Goal: Obtain resource: Download file/media

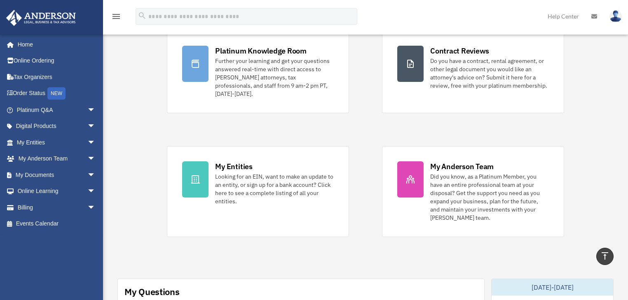
scroll to position [66, 0]
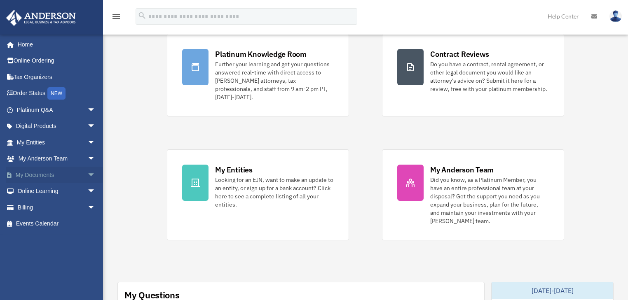
click at [89, 173] on span "arrow_drop_down" at bounding box center [95, 175] width 16 height 17
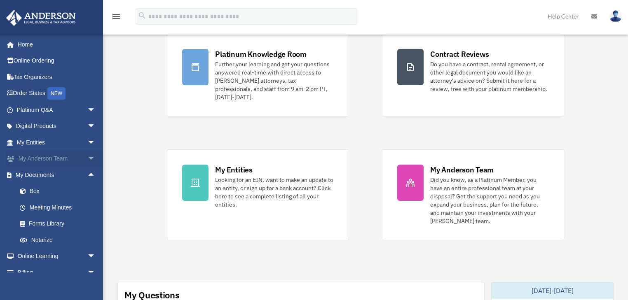
click at [89, 160] on span "arrow_drop_down" at bounding box center [95, 159] width 16 height 17
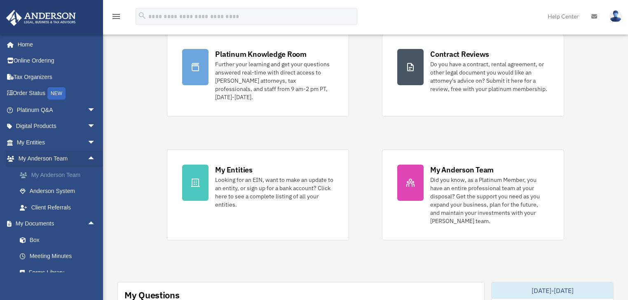
click at [79, 175] on link "My Anderson Team" at bounding box center [60, 175] width 96 height 16
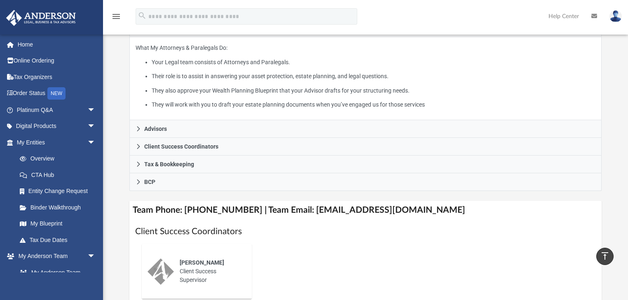
scroll to position [165, 0]
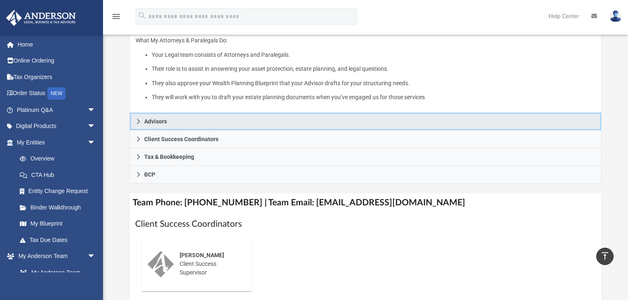
click at [137, 124] on icon at bounding box center [138, 121] width 3 height 5
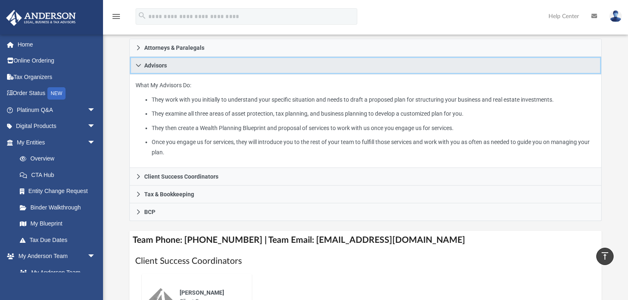
scroll to position [132, 0]
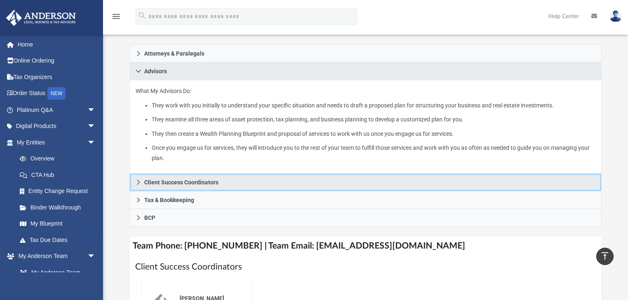
click at [137, 178] on link "Client Success Coordinators" at bounding box center [365, 183] width 472 height 18
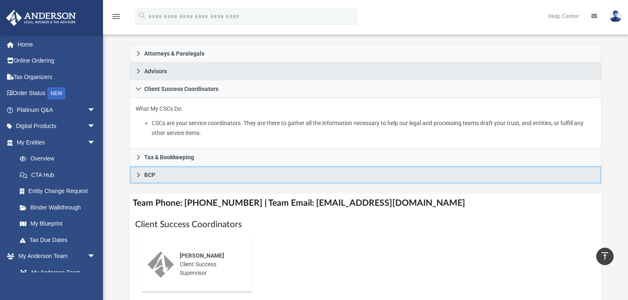
click at [138, 180] on link "BCP" at bounding box center [365, 175] width 472 height 18
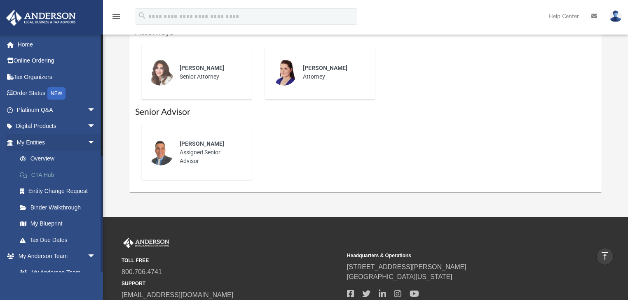
scroll to position [33, 0]
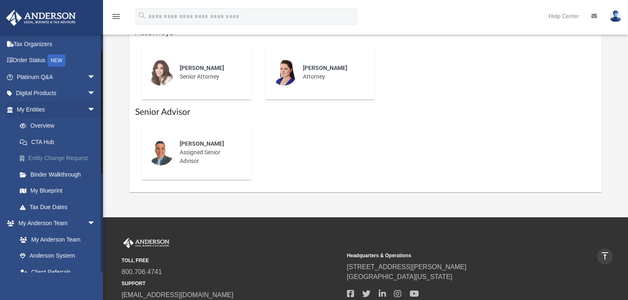
click at [72, 161] on link "Entity Change Request" at bounding box center [60, 158] width 96 height 16
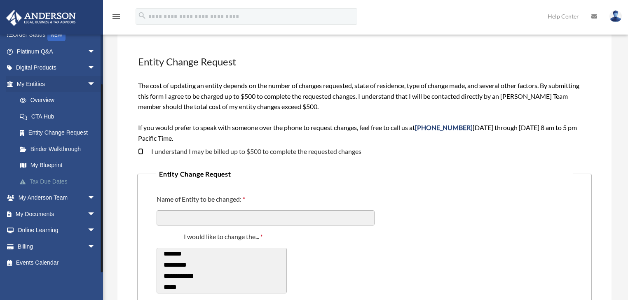
scroll to position [66, 0]
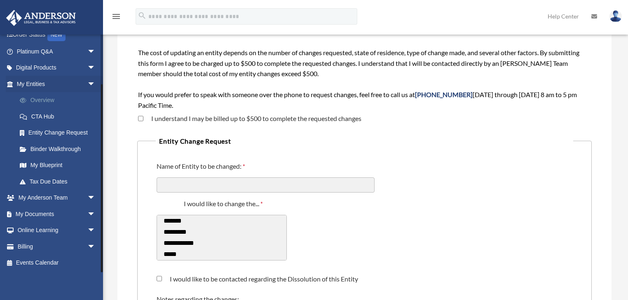
click at [64, 102] on link "Overview" at bounding box center [60, 100] width 96 height 16
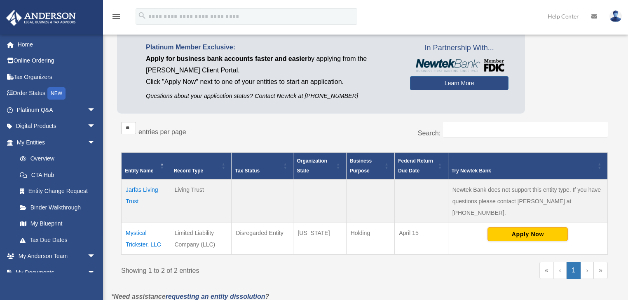
scroll to position [66, 0]
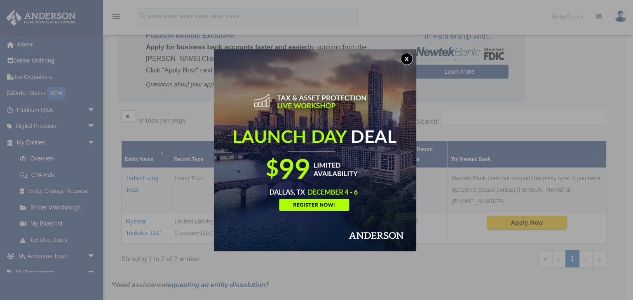
click at [408, 58] on button "x" at bounding box center [406, 59] width 12 height 12
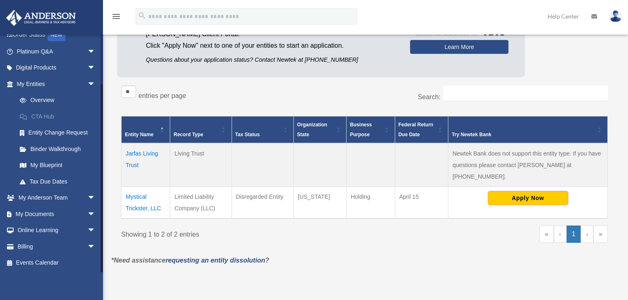
scroll to position [99, 0]
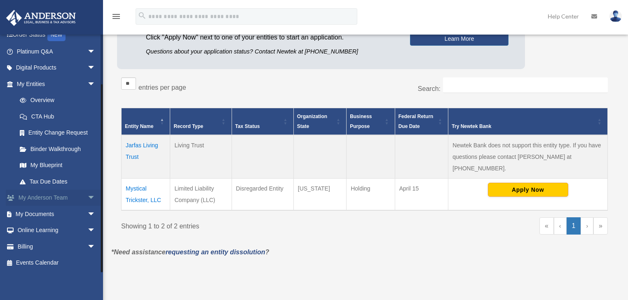
click at [87, 198] on span "arrow_drop_down" at bounding box center [95, 198] width 16 height 17
click at [74, 216] on link "My Anderson Team" at bounding box center [60, 214] width 96 height 16
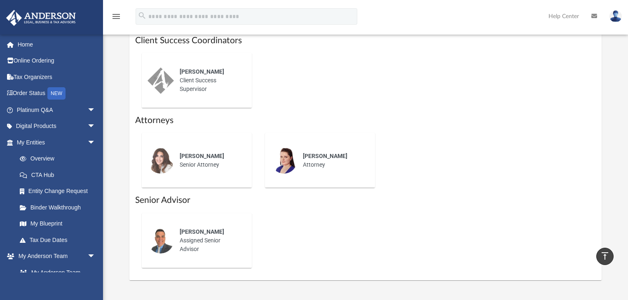
scroll to position [362, 0]
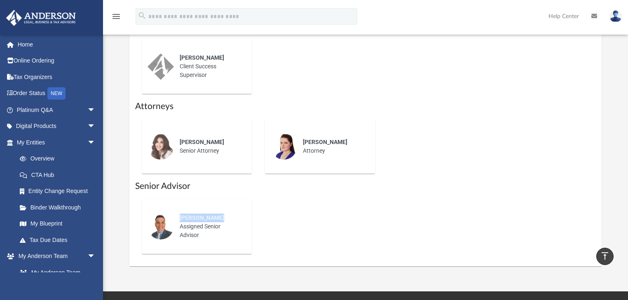
drag, startPoint x: 217, startPoint y: 218, endPoint x: 175, endPoint y: 219, distance: 42.4
click at [175, 219] on div "[PERSON_NAME] Assigned Senior Advisor" at bounding box center [210, 226] width 72 height 37
copy span "[PERSON_NAME]"
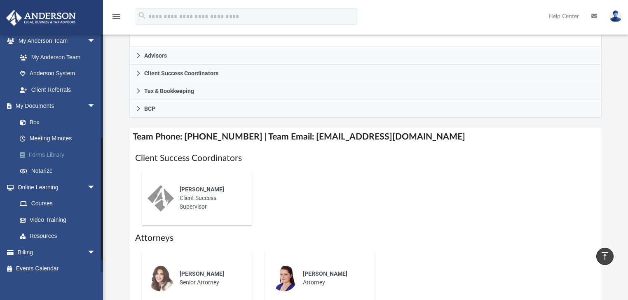
scroll to position [221, 0]
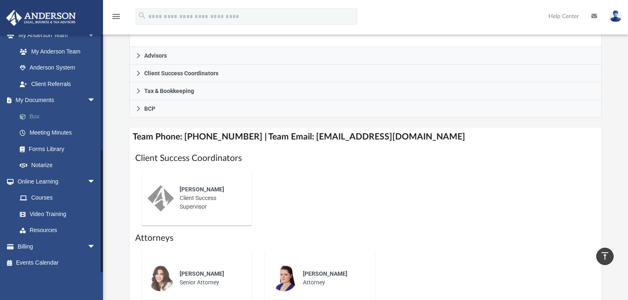
click at [57, 114] on link "Box" at bounding box center [60, 116] width 96 height 16
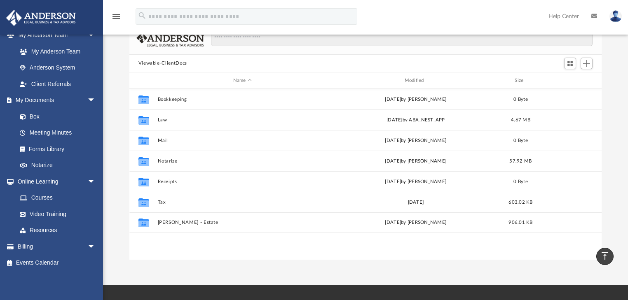
scroll to position [182, 467]
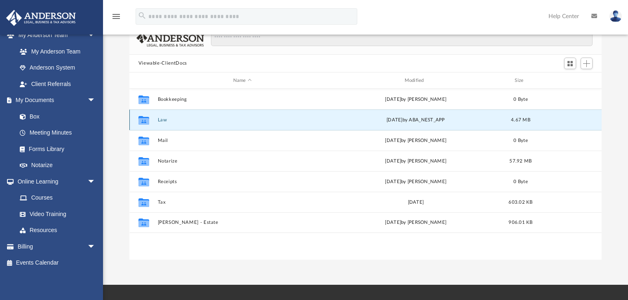
click at [165, 121] on button "Law" at bounding box center [242, 119] width 170 height 5
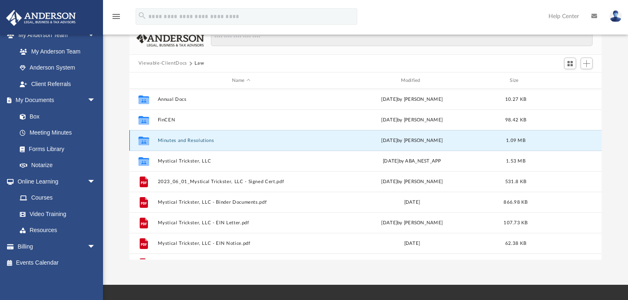
click at [201, 140] on button "Minutes and Resolutions" at bounding box center [240, 140] width 167 height 5
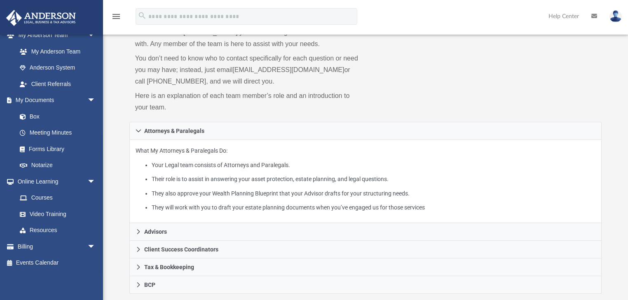
scroll to position [231, 0]
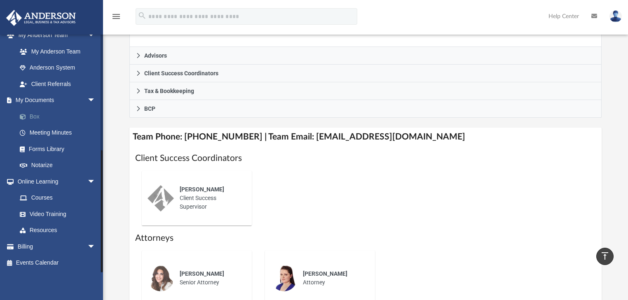
click at [53, 116] on link "Box" at bounding box center [60, 116] width 96 height 16
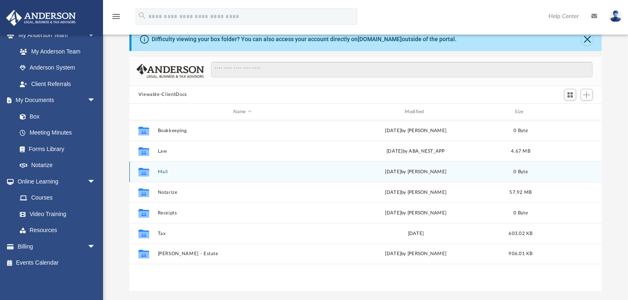
scroll to position [21, 0]
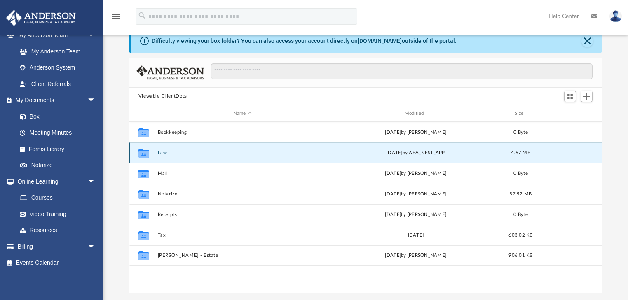
click at [161, 151] on button "Law" at bounding box center [242, 152] width 170 height 5
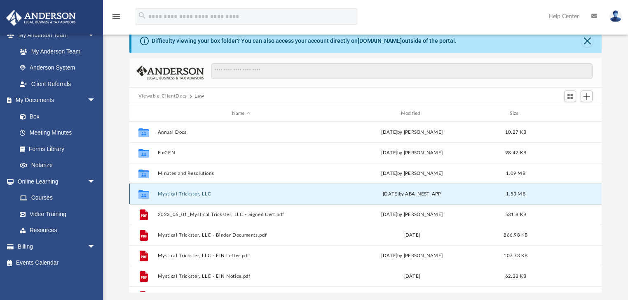
click at [191, 195] on button "Mystical Trickster, LLC" at bounding box center [240, 193] width 167 height 5
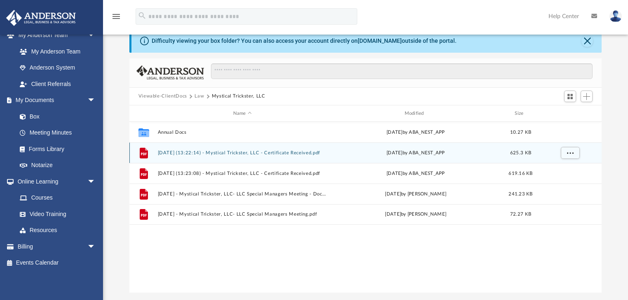
click at [212, 153] on button "[DATE] (13:22:14) - Mystical Trickster, LLC - Certificate Received.pdf" at bounding box center [242, 152] width 170 height 5
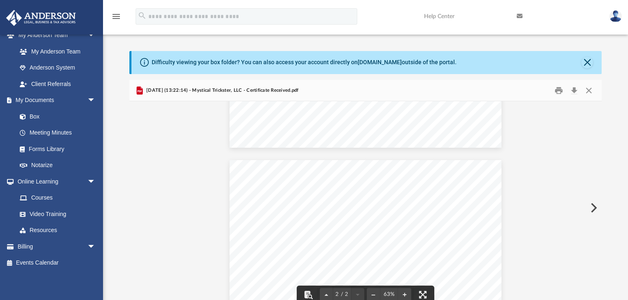
scroll to position [167, 0]
click at [587, 92] on button "Close" at bounding box center [588, 90] width 15 height 13
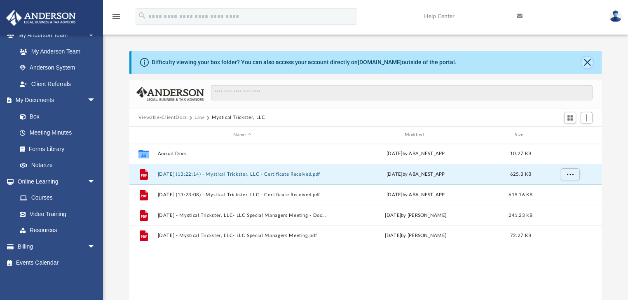
click at [588, 59] on button "Close" at bounding box center [587, 63] width 12 height 12
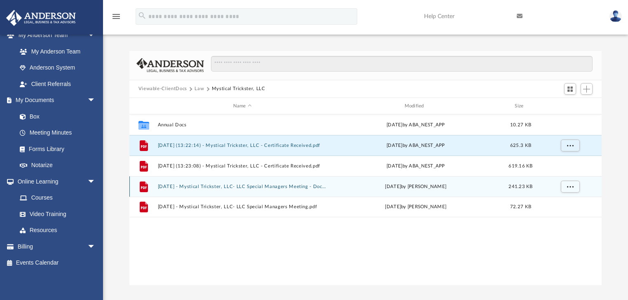
click at [219, 188] on button "[DATE] - Mystical Trickster, LLC- LLC Special Managers Meeting - DocuSigned.pdf" at bounding box center [242, 186] width 170 height 5
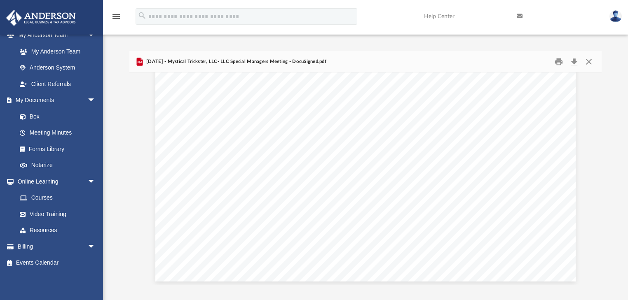
scroll to position [899, 0]
